Goal: Transaction & Acquisition: Purchase product/service

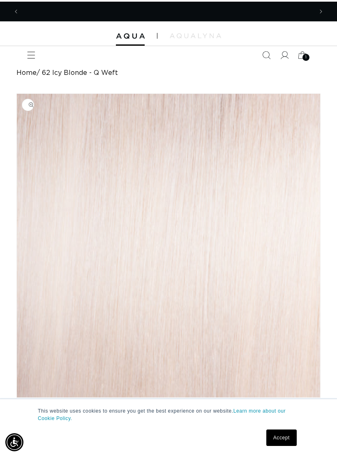
scroll to position [0, 294]
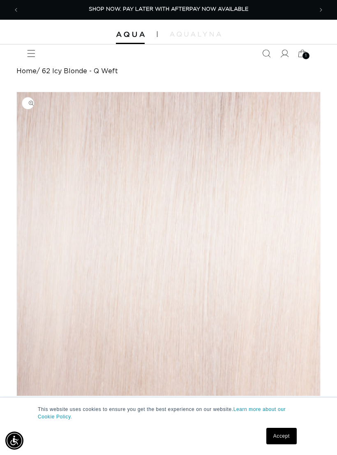
click at [38, 57] on span "Menu" at bounding box center [31, 53] width 18 height 18
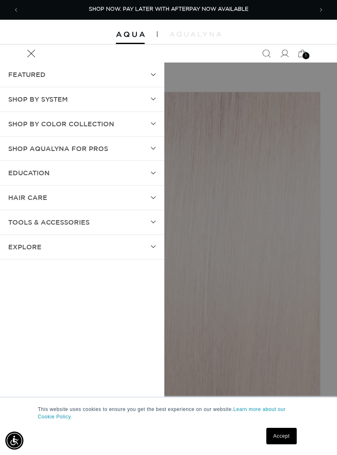
click at [152, 103] on summary "SHOP BY SYSTEM" at bounding box center [82, 99] width 164 height 24
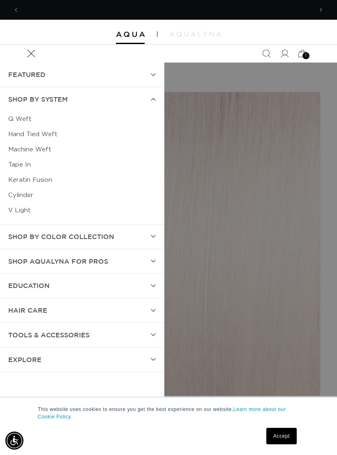
scroll to position [0, 587]
click at [28, 180] on link "Keratin Fusion" at bounding box center [82, 179] width 148 height 15
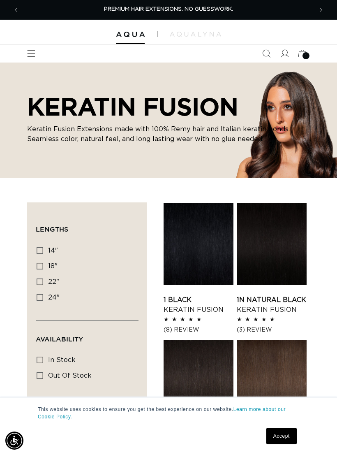
click at [282, 295] on link "1N Natural Black Keratin Fusion" at bounding box center [272, 305] width 70 height 20
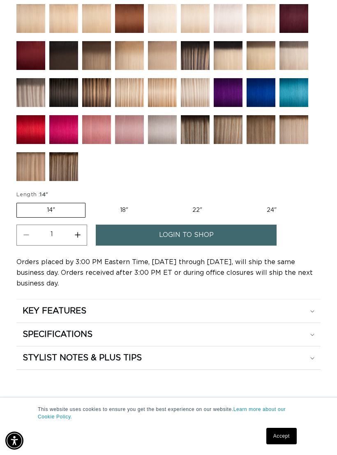
scroll to position [0, 294]
click at [312, 336] on icon at bounding box center [312, 334] width 4 height 2
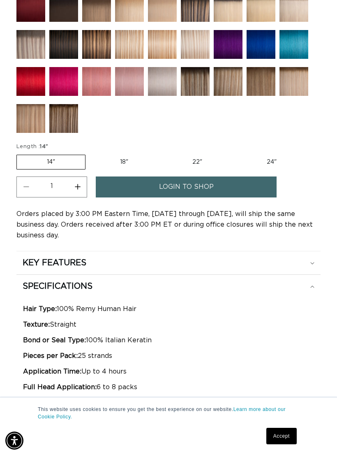
scroll to position [663, 0]
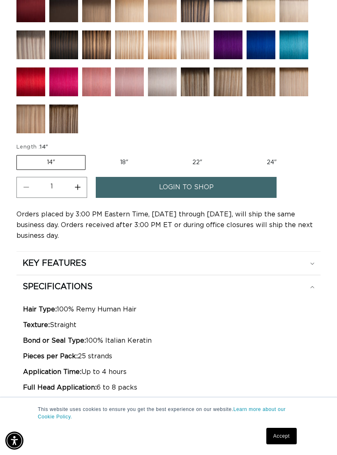
click at [195, 166] on label "22" Variant sold out or unavailable" at bounding box center [197, 162] width 70 height 14
click at [163, 154] on input "22" Variant sold out or unavailable" at bounding box center [162, 153] width 0 height 0
radio input "true"
click at [264, 169] on label "24" Variant sold out or unavailable" at bounding box center [272, 162] width 70 height 14
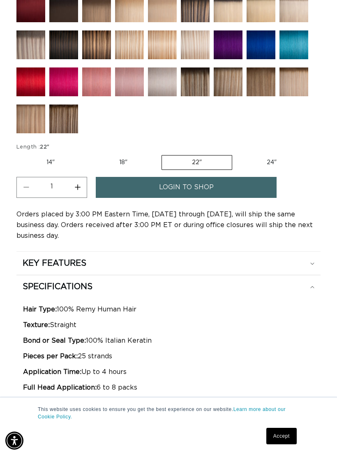
click at [237, 154] on input "24" Variant sold out or unavailable" at bounding box center [236, 153] width 0 height 0
radio input "true"
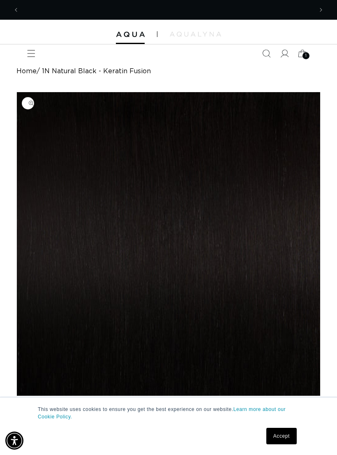
scroll to position [0, 587]
